Goal: Communication & Community: Answer question/provide support

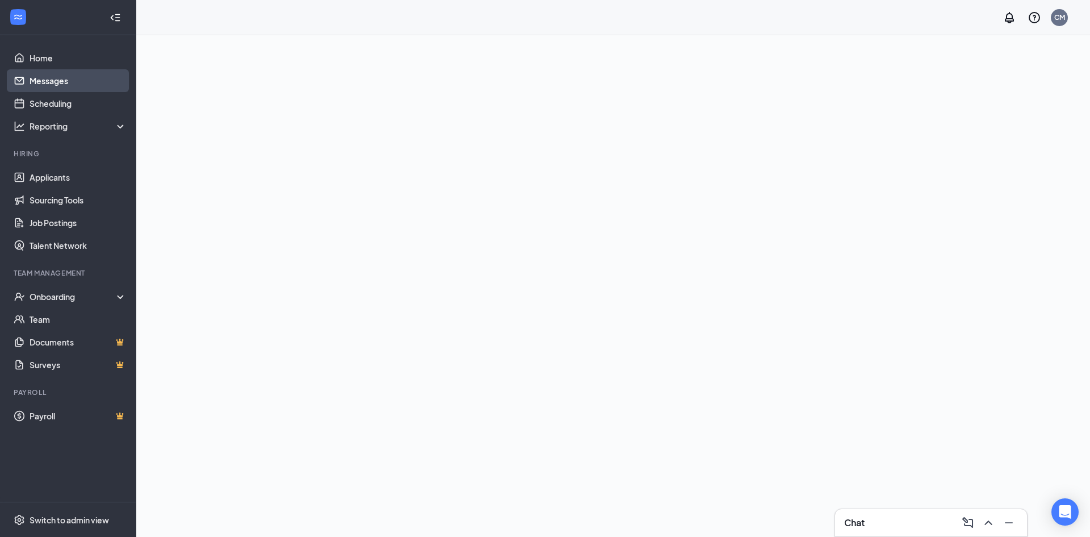
click at [89, 74] on link "Messages" at bounding box center [78, 80] width 97 height 23
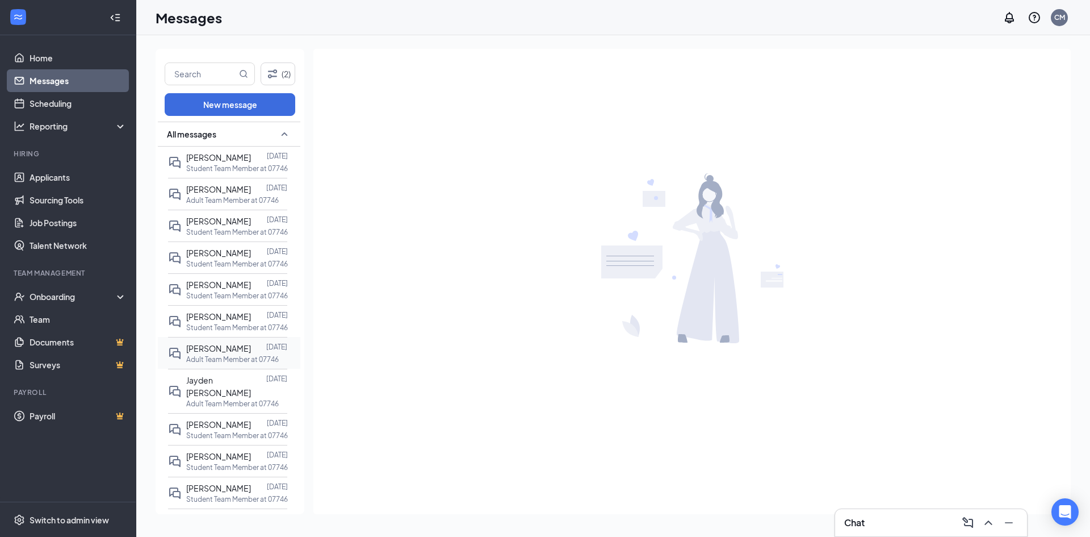
click at [237, 347] on span "[PERSON_NAME]" at bounding box center [218, 348] width 65 height 10
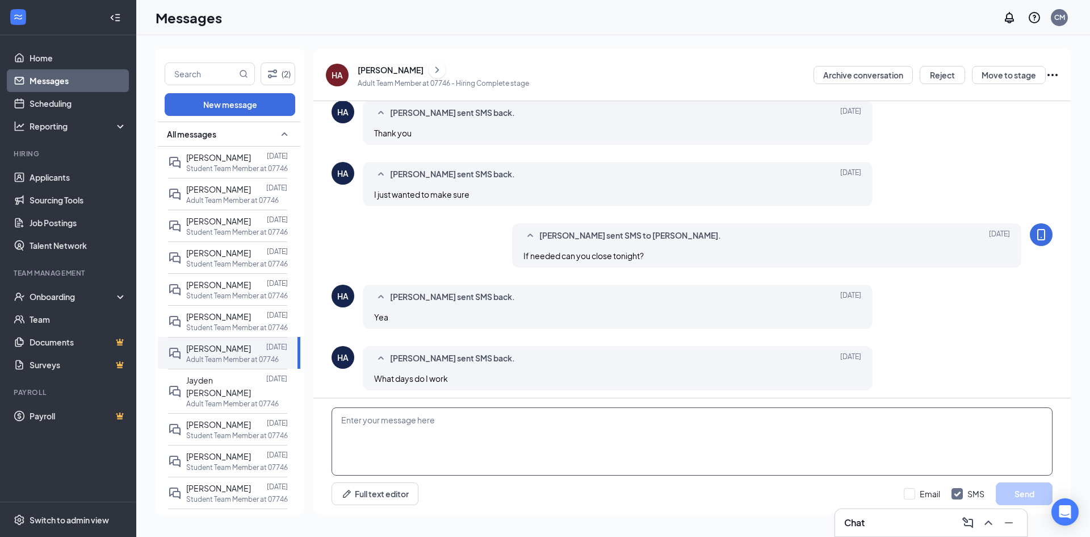
scroll to position [353, 0]
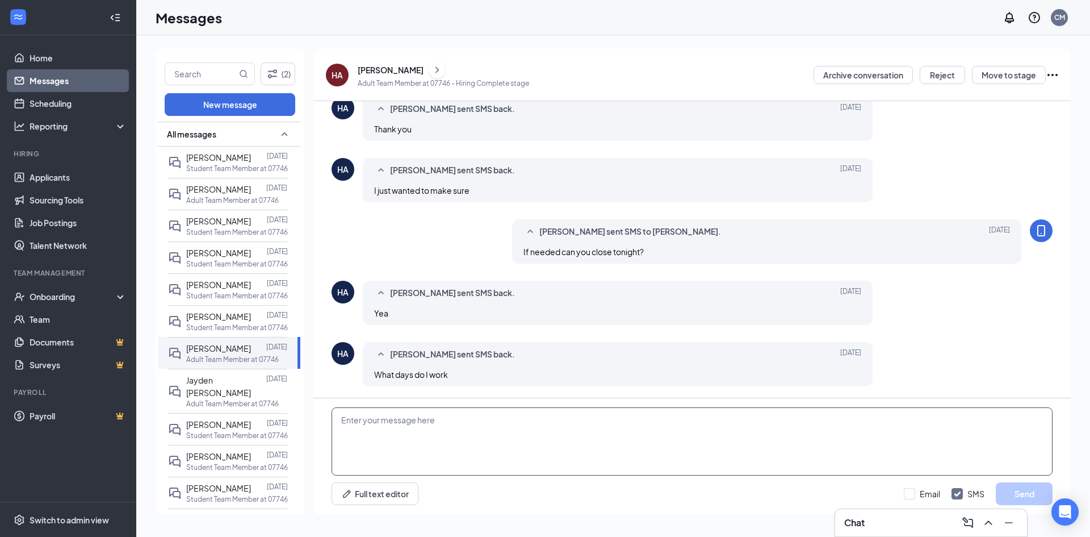
click at [522, 416] on textarea at bounding box center [692, 441] width 721 height 68
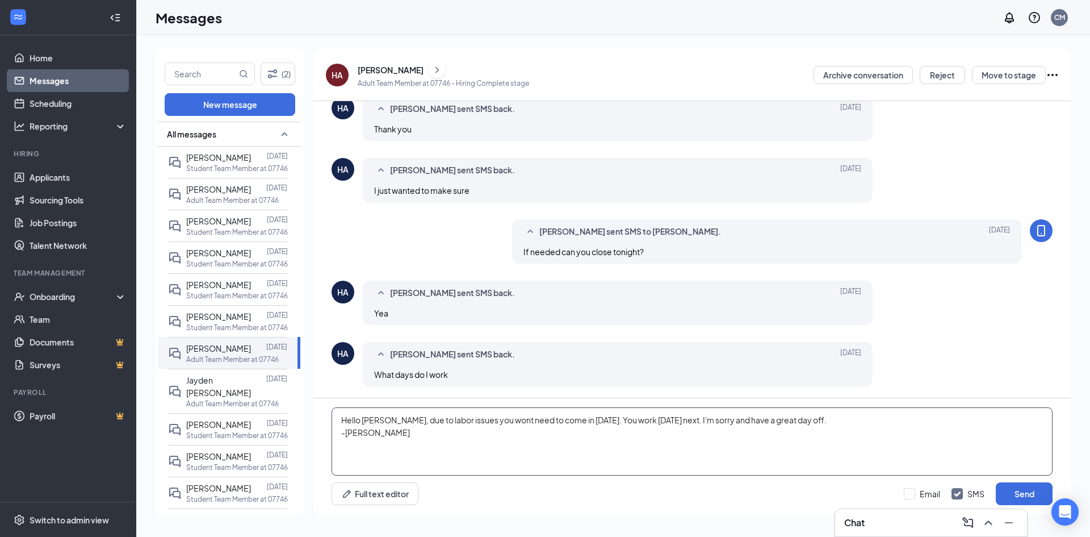
drag, startPoint x: 742, startPoint y: 418, endPoint x: 694, endPoint y: 421, distance: 47.8
click at [694, 421] on textarea "Hello [PERSON_NAME], due to labor issues you wont need to come in [DATE]. You w…" at bounding box center [692, 441] width 721 height 68
click at [699, 420] on textarea "Hello [PERSON_NAME], due to labor issues you wont need to come in [DATE]. You w…" at bounding box center [692, 441] width 721 height 68
click at [693, 420] on textarea "Hello [PERSON_NAME], due to labor issues you wont need to come in [DATE]. You w…" at bounding box center [692, 441] width 721 height 68
drag, startPoint x: 695, startPoint y: 420, endPoint x: 605, endPoint y: 414, distance: 89.9
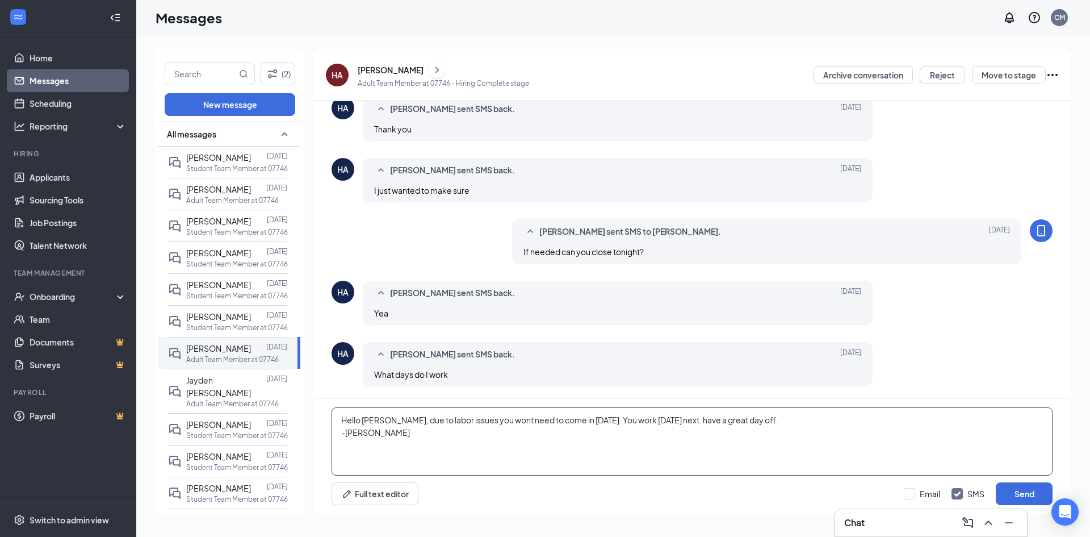
click at [605, 414] on textarea "Hello [PERSON_NAME], due to labor issues you wont need to come in [DATE]. You w…" at bounding box center [692, 441] width 721 height 68
drag, startPoint x: 786, startPoint y: 420, endPoint x: 679, endPoint y: 416, distance: 107.4
click at [679, 416] on textarea "Hello [PERSON_NAME], due to labor issues you wont need to come in [DATE]. Have …" at bounding box center [692, 441] width 721 height 68
type textarea "Hello [PERSON_NAME], due to labor issues you wont need to come in [DATE]. Have …"
click at [1025, 495] on button "Send" at bounding box center [1024, 493] width 57 height 23
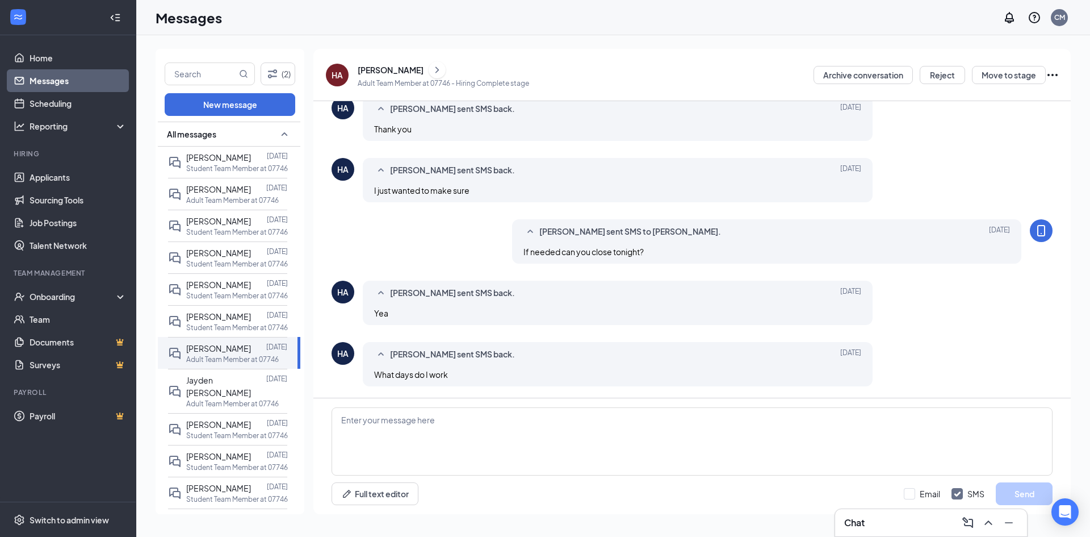
scroll to position [427, 0]
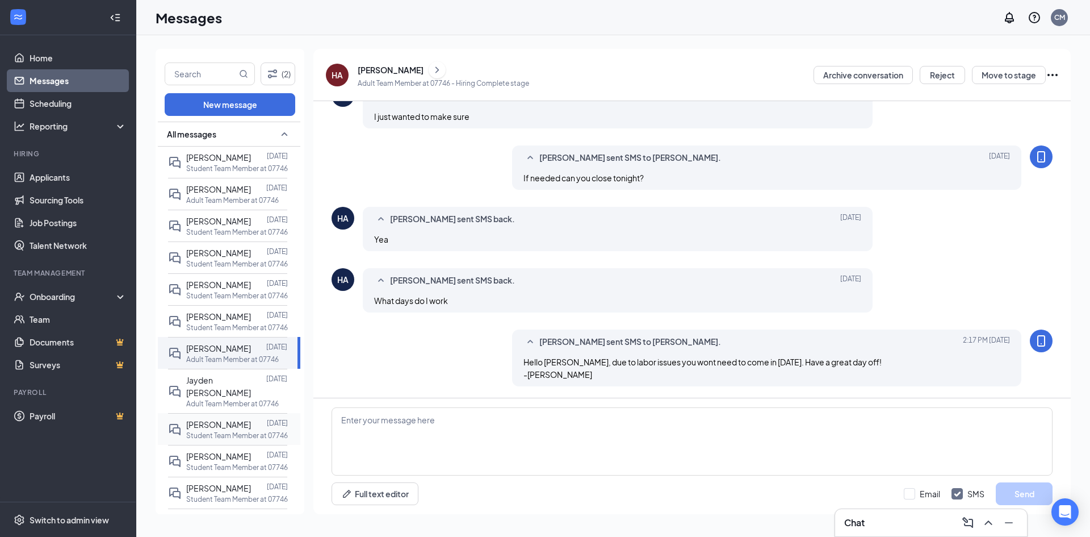
click at [229, 419] on span "[PERSON_NAME]" at bounding box center [218, 424] width 65 height 10
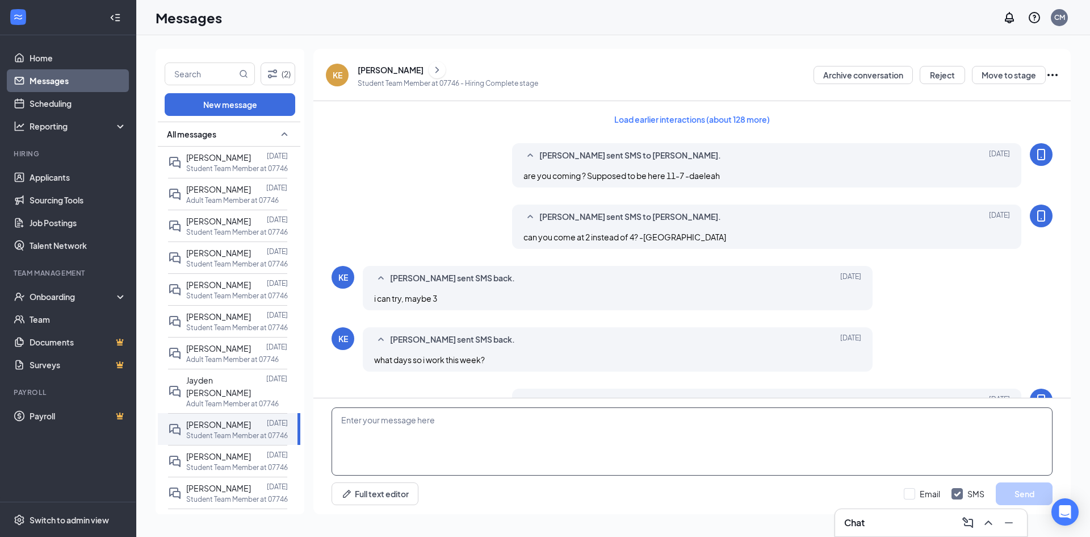
click at [449, 424] on textarea at bounding box center [692, 441] width 721 height 68
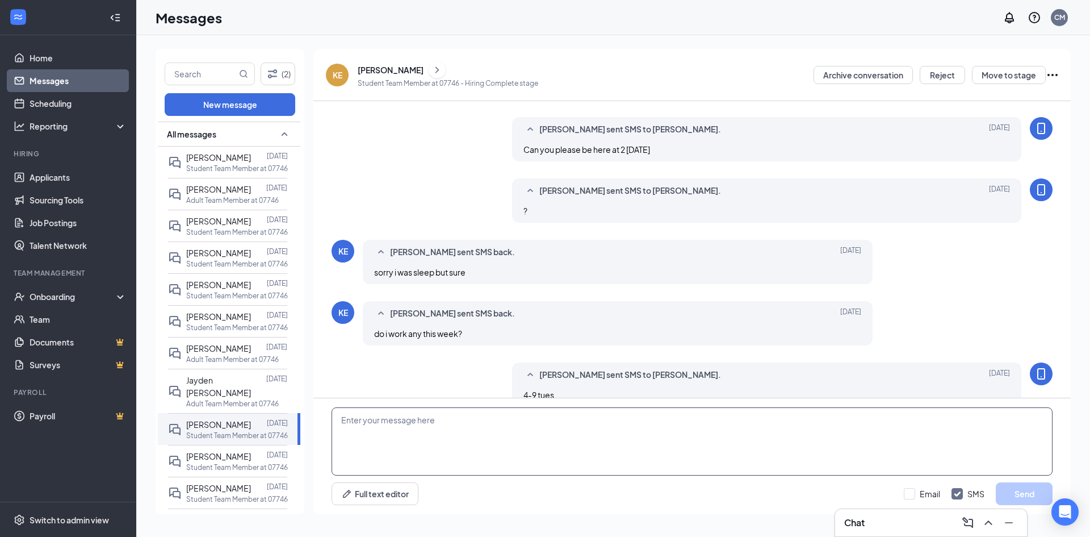
scroll to position [391, 0]
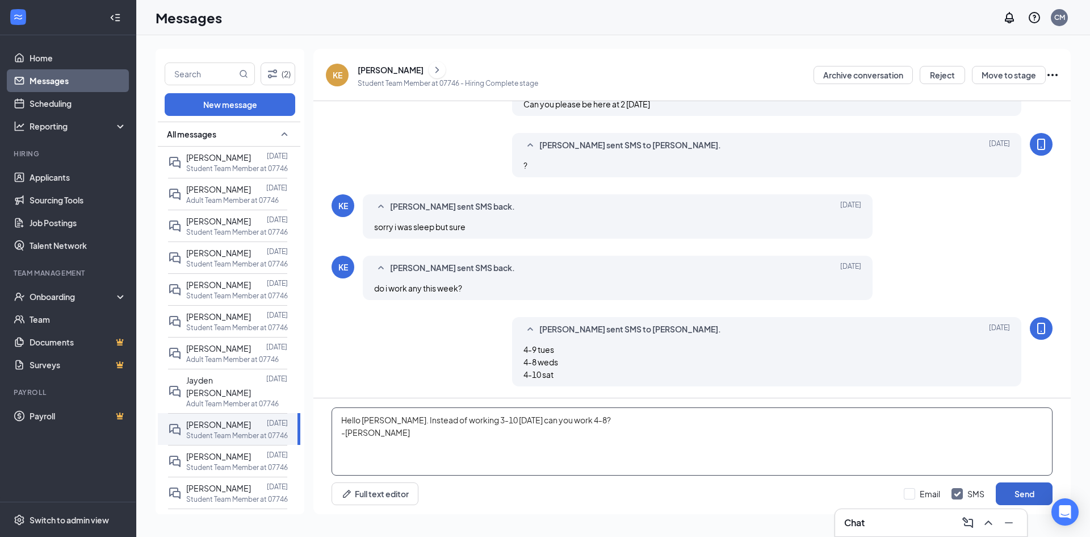
type textarea "Hello [PERSON_NAME]. Instead of working 3-10 [DATE] can you work 4-8? -[PERSON_…"
click at [1026, 488] on button "Send" at bounding box center [1024, 493] width 57 height 23
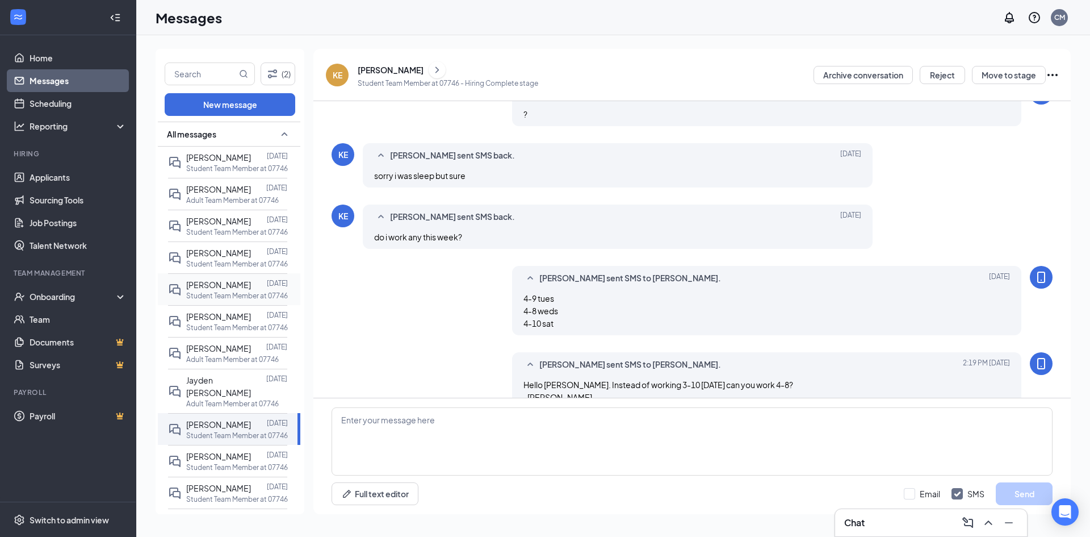
scroll to position [464, 0]
